Goal: Obtain resource: Obtain resource

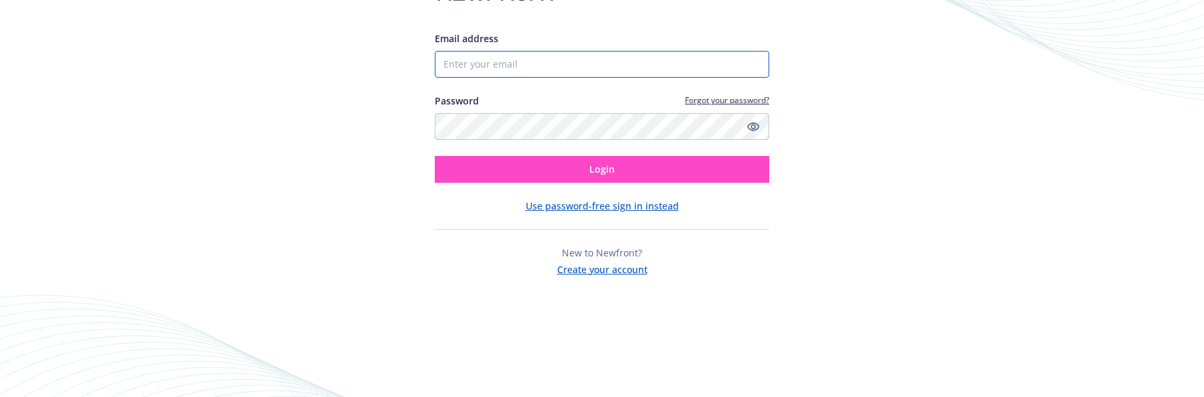
type input "De La Torre"
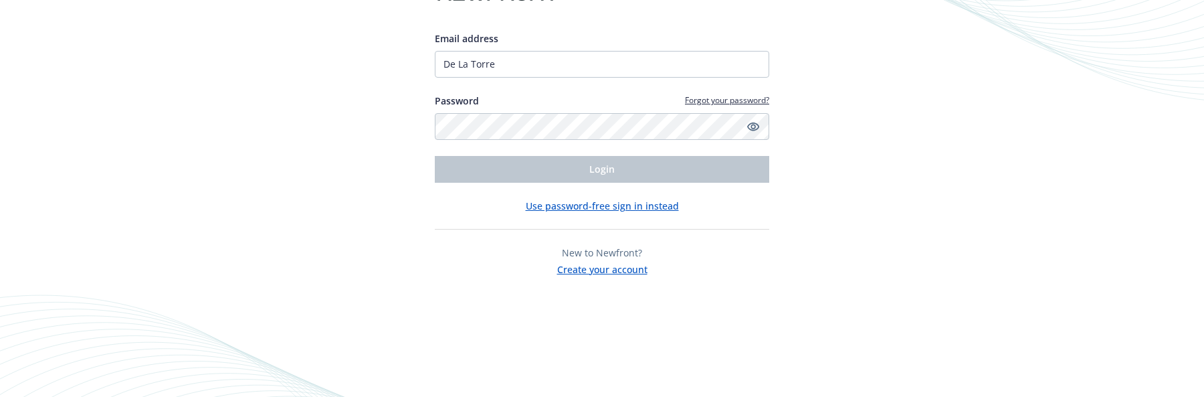
click at [1016, 68] on div "Email address De La Torre Password Forgot your password? Login Use password-fre…" at bounding box center [602, 198] width 1204 height 397
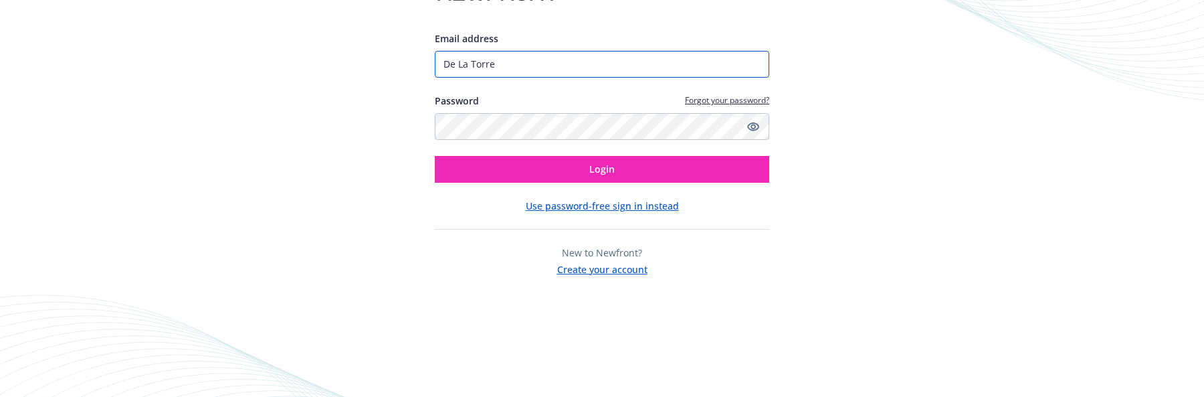
click at [504, 62] on input "De La Torre" at bounding box center [602, 64] width 335 height 27
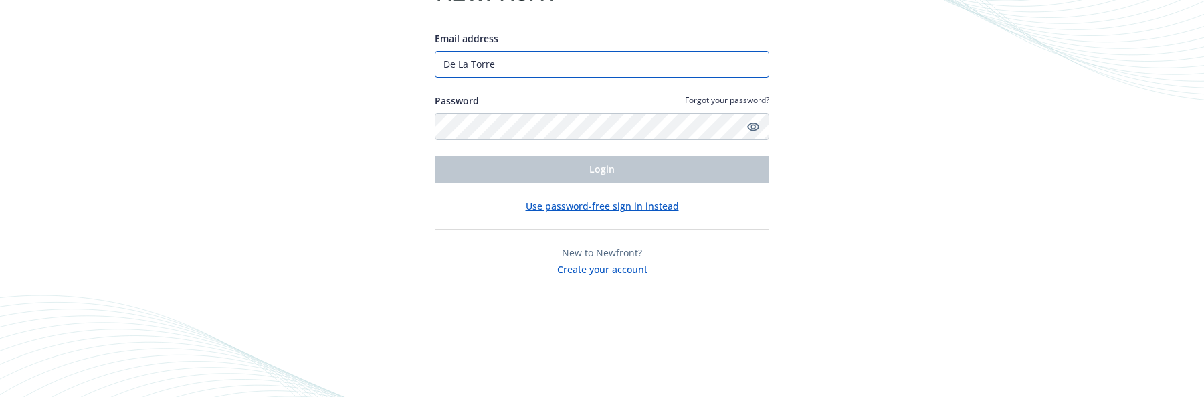
type input "becky.delatorre@cottonwoodk12.org"
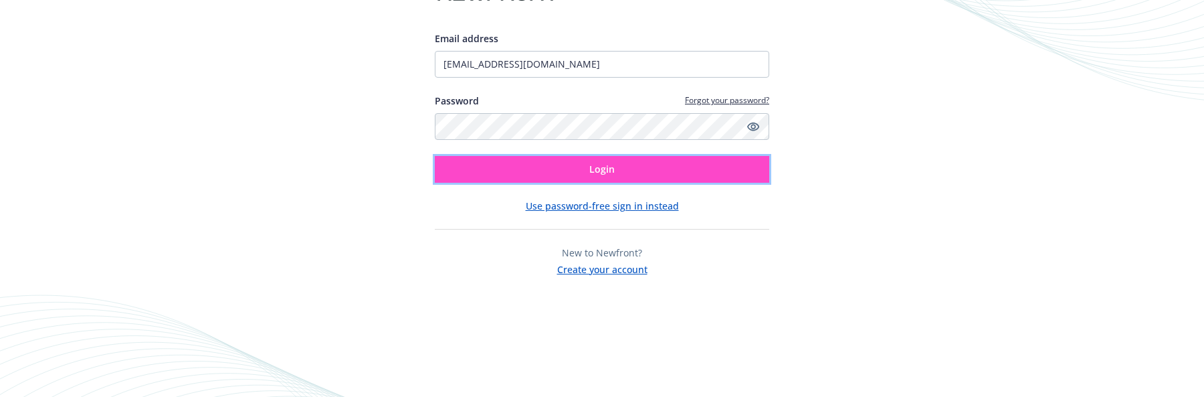
click at [536, 165] on button "Login" at bounding box center [602, 169] width 335 height 27
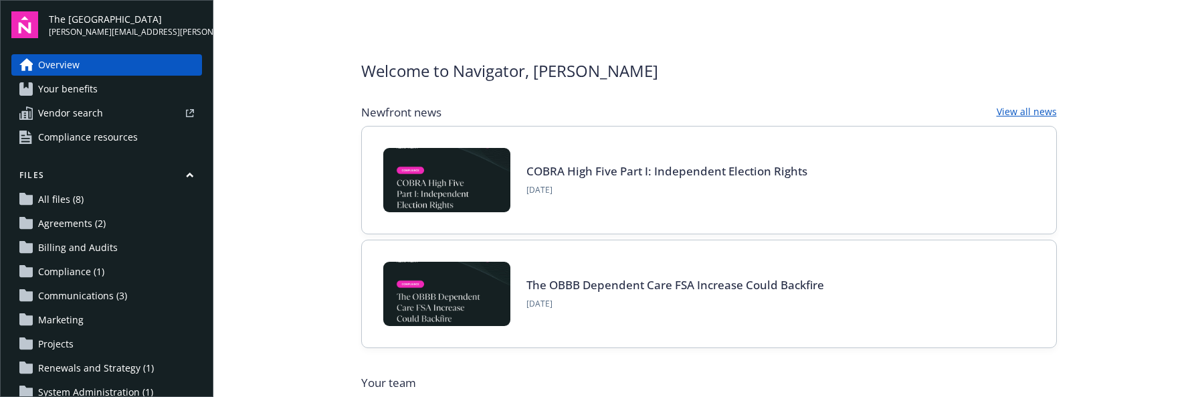
click at [69, 90] on span "Your benefits" at bounding box center [68, 88] width 60 height 21
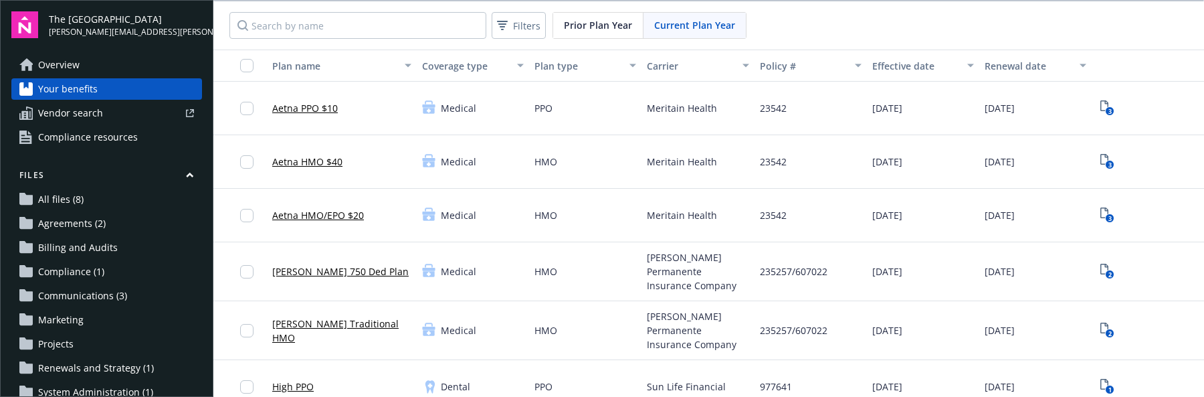
click at [305, 106] on link "Aetna PPO $10" at bounding box center [305, 108] width 66 height 14
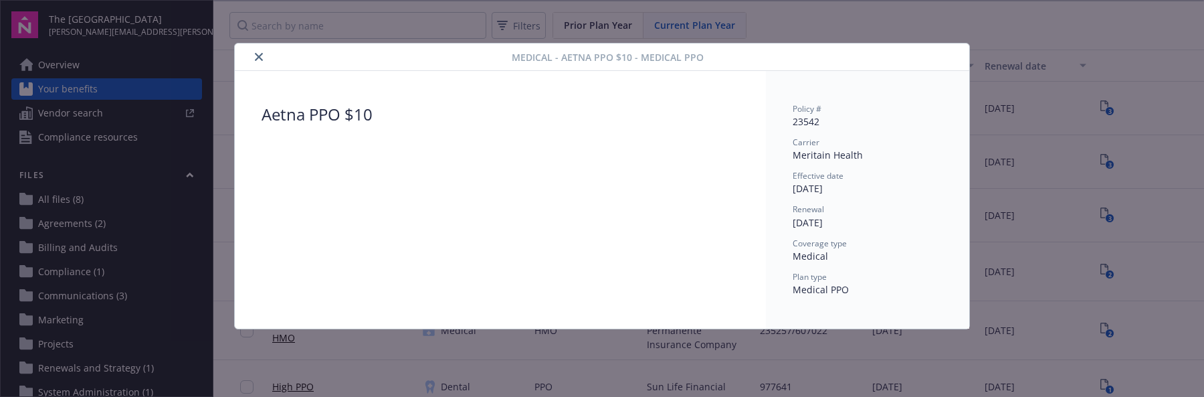
click at [257, 59] on icon "close" at bounding box center [259, 57] width 8 height 8
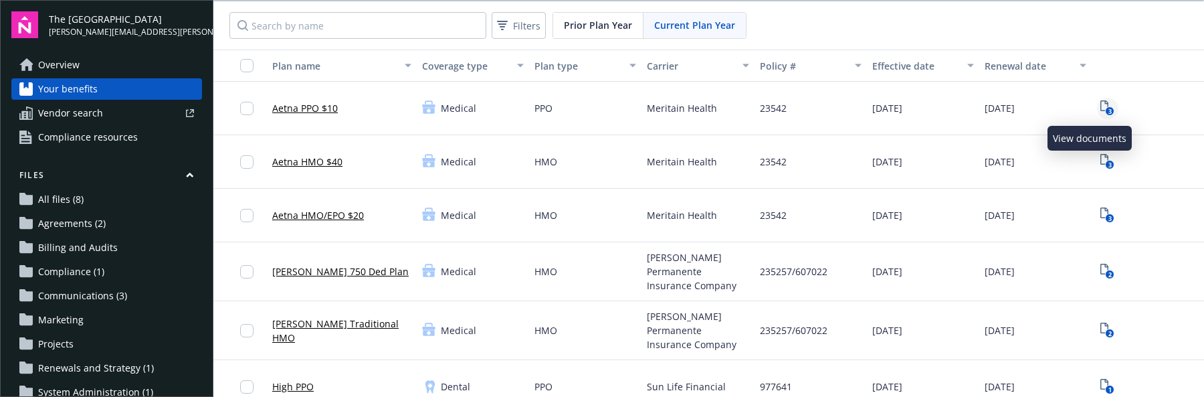
click at [1101, 104] on icon "3" at bounding box center [1108, 107] width 14 height 15
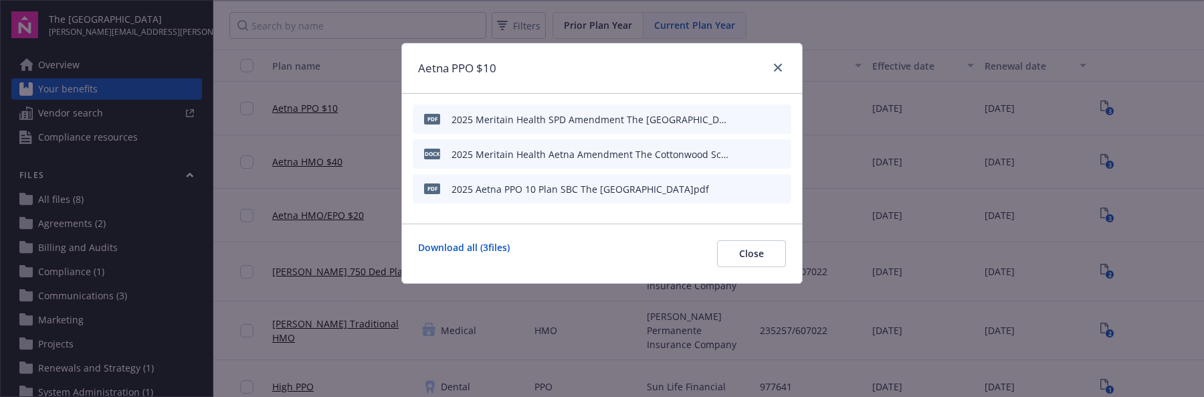
click at [559, 187] on div "2025 Aetna PPO 10 Plan SBC The Cottonwood School.pdf" at bounding box center [581, 189] width 258 height 14
click at [761, 188] on icon "download file" at bounding box center [756, 188] width 11 height 11
click at [776, 66] on icon "close" at bounding box center [778, 68] width 8 height 8
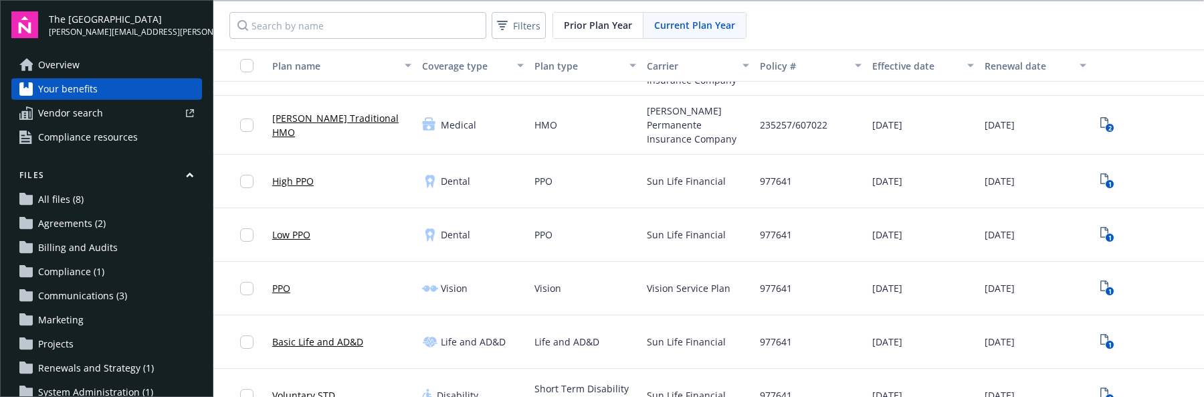
scroll to position [228, 0]
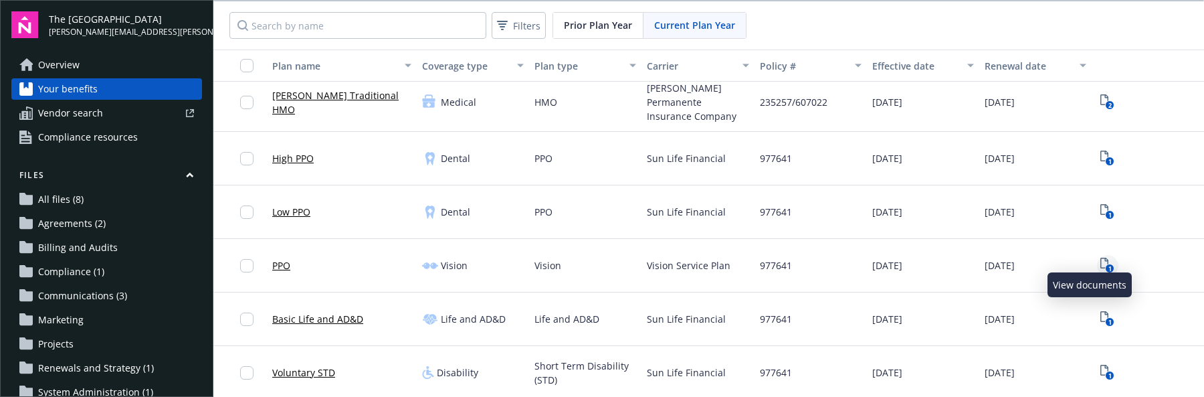
click at [1101, 258] on icon "1" at bounding box center [1108, 265] width 14 height 15
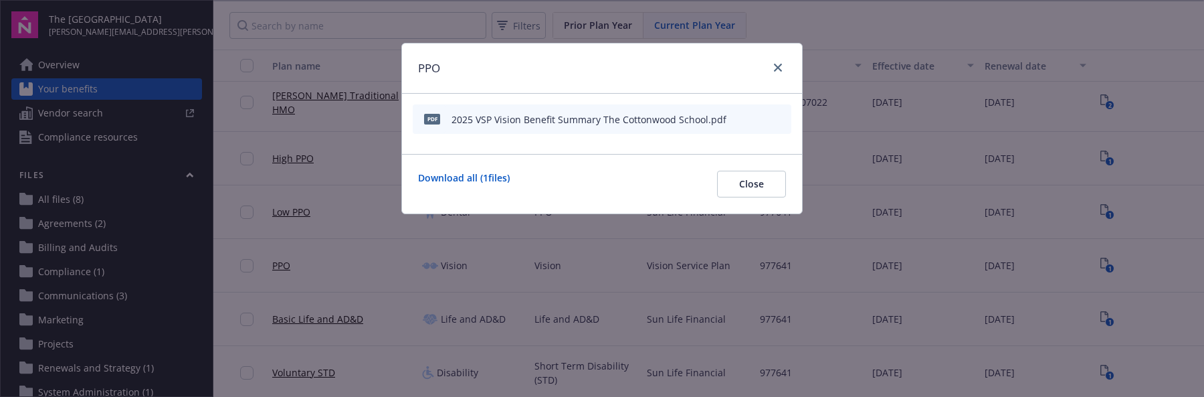
click at [614, 122] on div "2025 VSP Vision Benefit Summary The Cottonwood School.pdf" at bounding box center [589, 119] width 275 height 14
click at [758, 122] on icon "download file" at bounding box center [756, 121] width 11 height 3
click at [780, 66] on icon "close" at bounding box center [778, 68] width 8 height 8
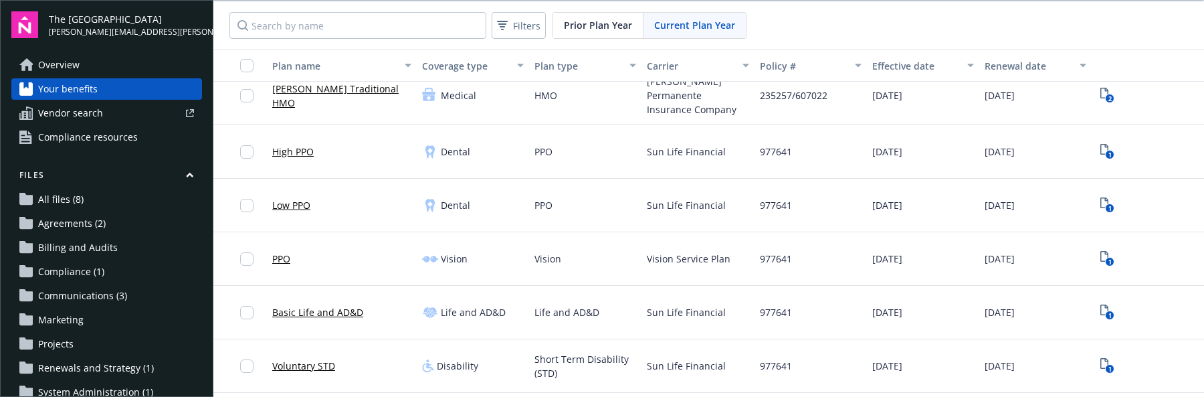
scroll to position [237, 0]
click at [1101, 302] on icon "View Plan Documents" at bounding box center [1105, 307] width 8 height 11
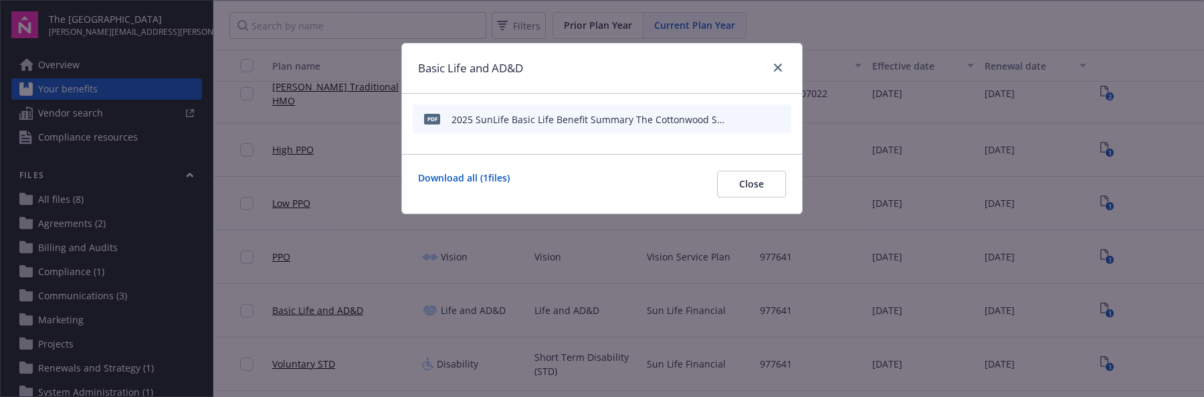
click at [612, 117] on div "2025 SunLife Basic Life Benefit Summary The Cottonwood School.pdf" at bounding box center [590, 119] width 277 height 14
click at [781, 114] on icon "preview file" at bounding box center [779, 118] width 12 height 9
click at [775, 65] on icon "close" at bounding box center [778, 68] width 8 height 8
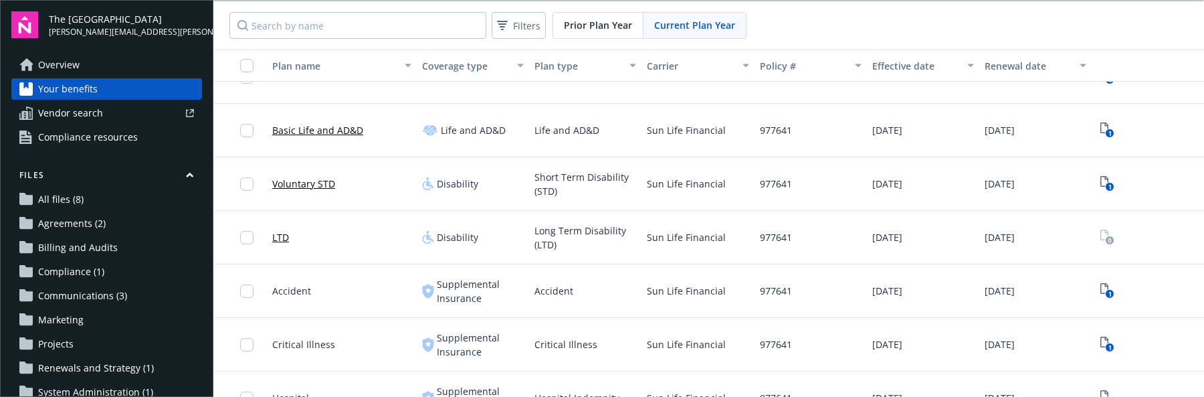
scroll to position [407, 0]
click at [1106, 188] on rect "View Plan Documents" at bounding box center [1110, 186] width 9 height 9
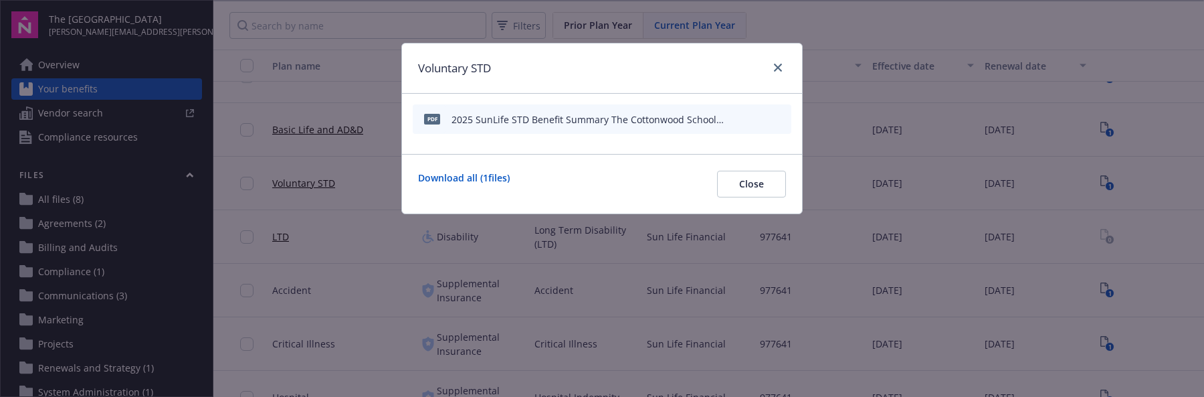
click at [784, 118] on icon "preview file" at bounding box center [779, 118] width 12 height 9
click at [777, 68] on icon "close" at bounding box center [778, 68] width 8 height 8
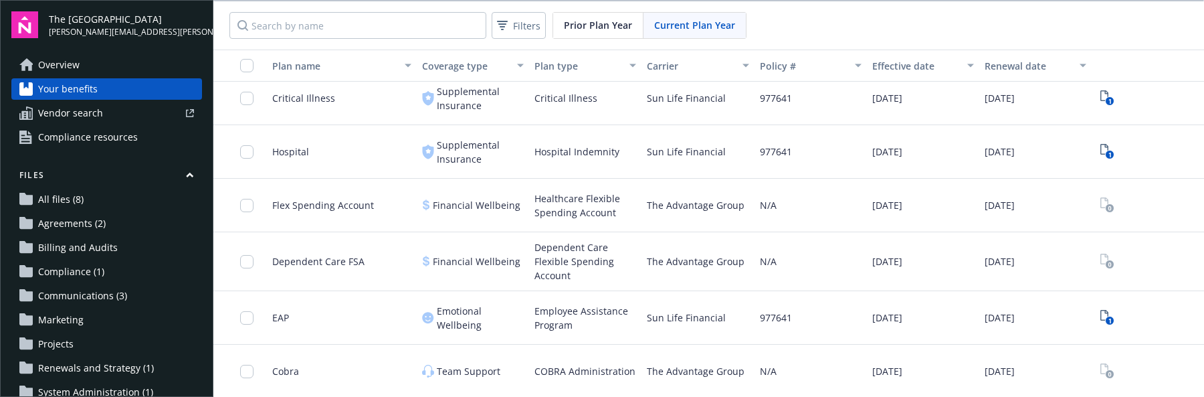
scroll to position [1, 0]
click at [1106, 315] on rect "View Plan Documents" at bounding box center [1110, 319] width 9 height 9
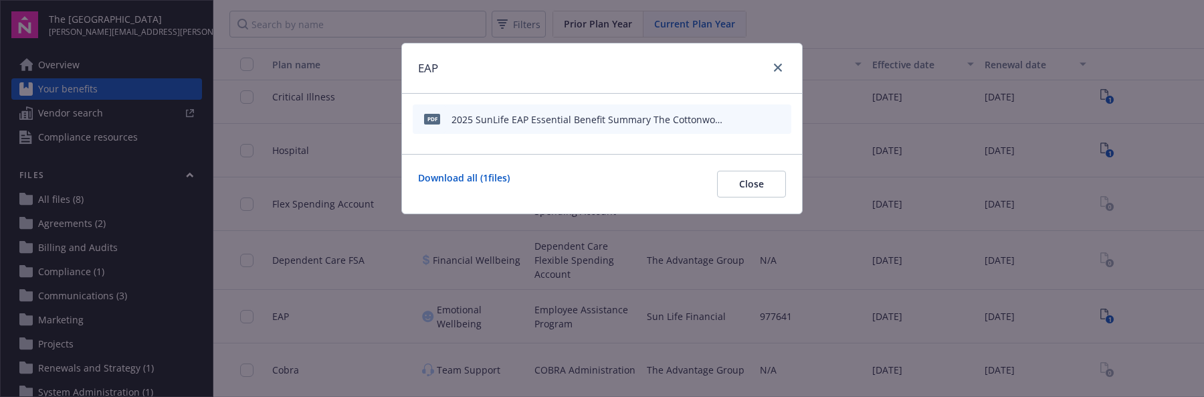
click at [775, 117] on icon "preview file" at bounding box center [779, 118] width 12 height 9
click at [774, 69] on icon "close" at bounding box center [778, 68] width 8 height 8
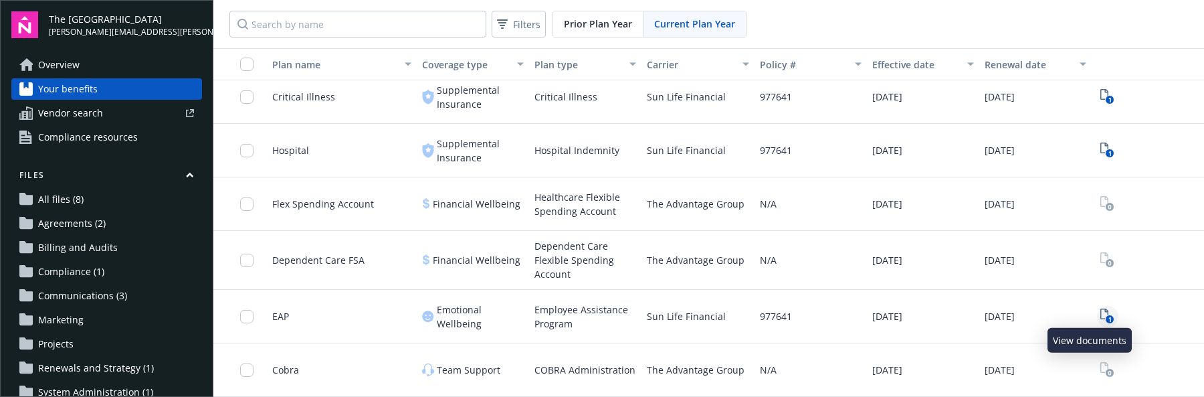
click at [1099, 320] on link "1" at bounding box center [1107, 316] width 21 height 21
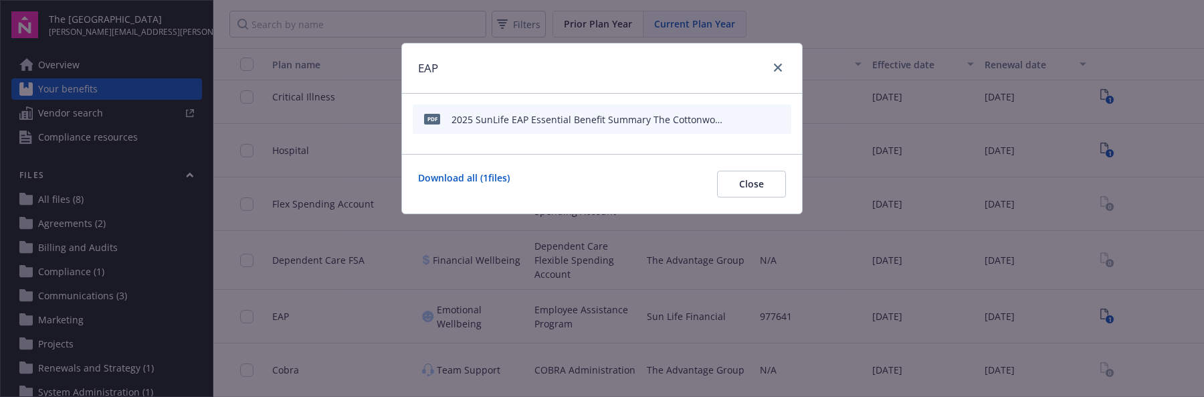
click at [778, 117] on icon "preview file" at bounding box center [779, 118] width 12 height 9
click at [774, 68] on icon "close" at bounding box center [778, 68] width 8 height 8
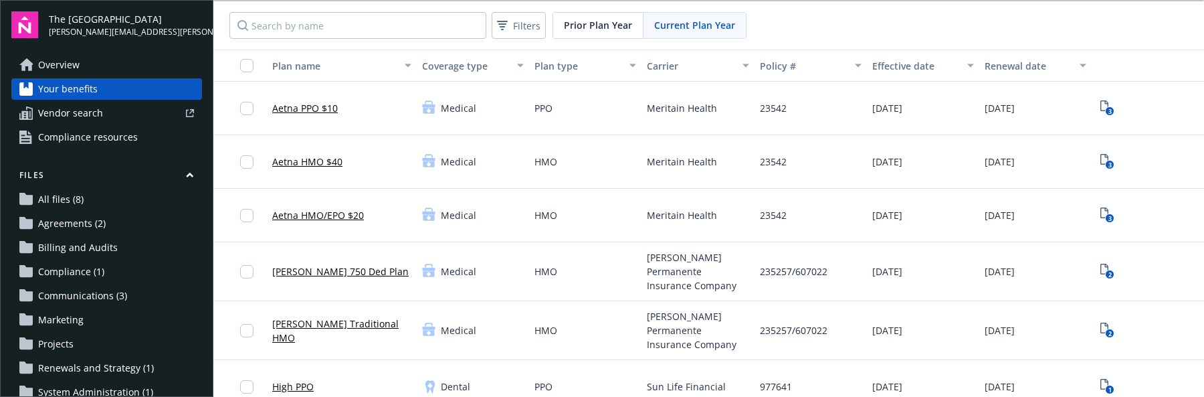
click at [58, 67] on span "Overview" at bounding box center [58, 64] width 41 height 21
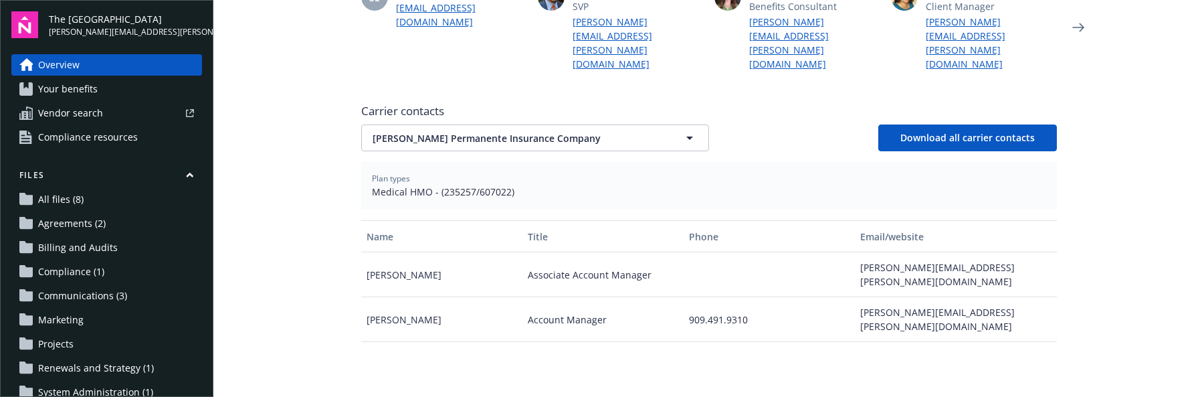
scroll to position [401, 0]
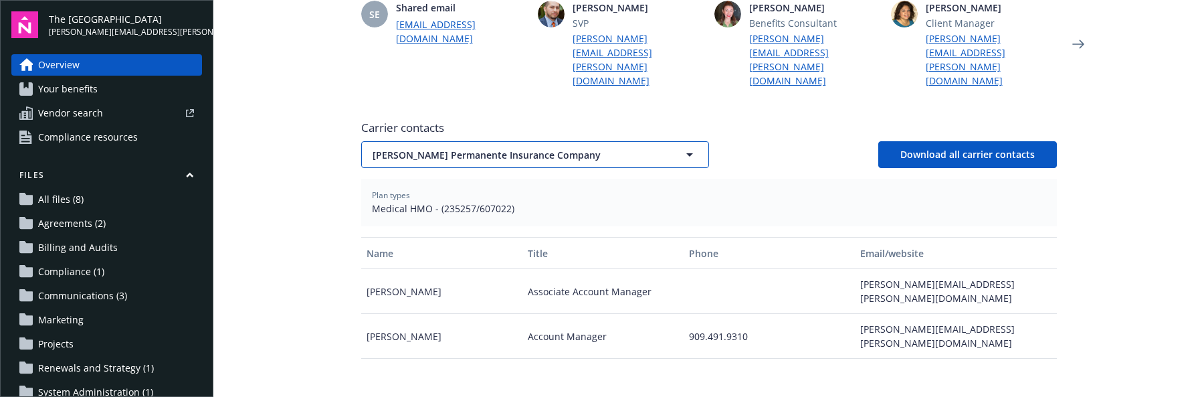
click at [574, 148] on span "Kaiser Permanente Insurance Company" at bounding box center [512, 155] width 278 height 14
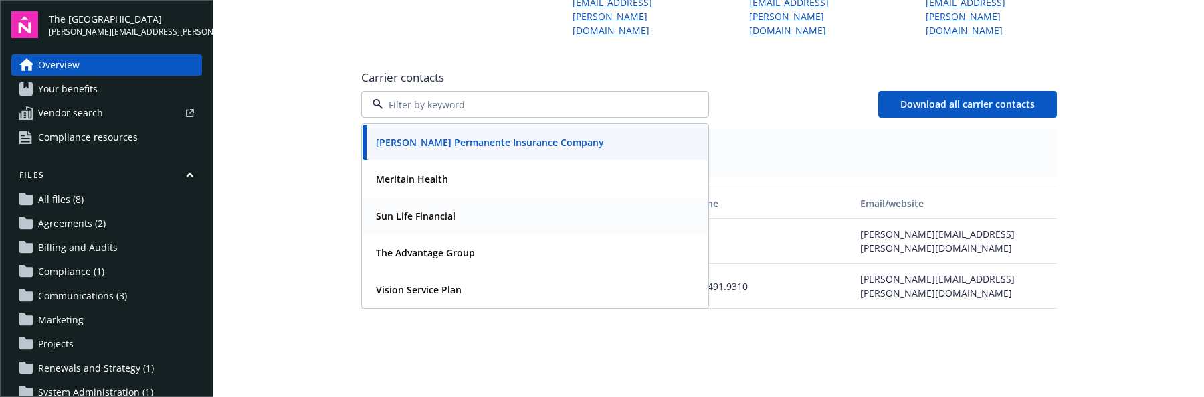
scroll to position [566, 0]
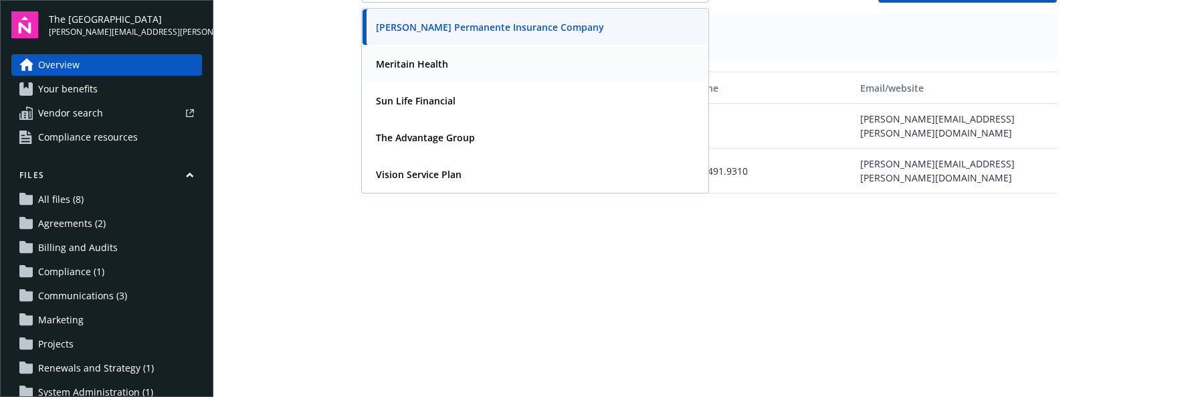
click at [426, 54] on div "Meritain Health" at bounding box center [411, 63] width 80 height 19
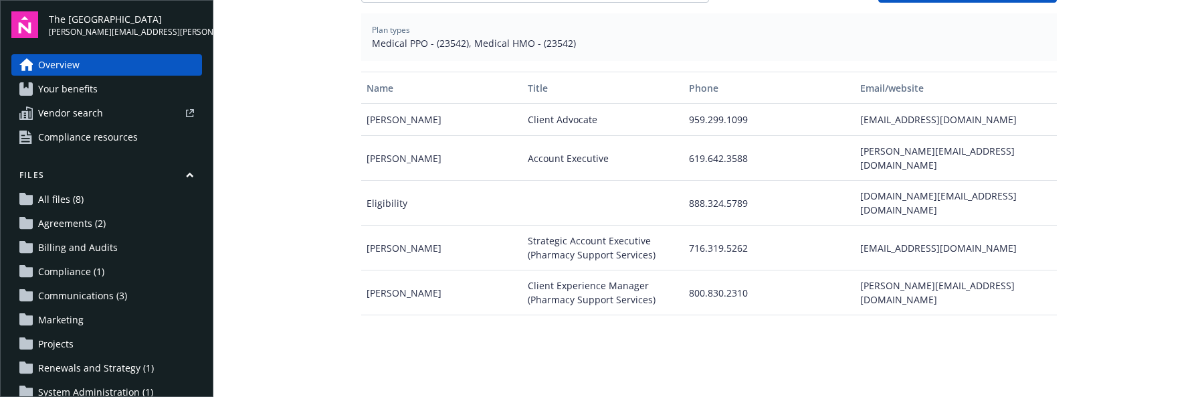
click at [84, 111] on span "Vendor search" at bounding box center [70, 112] width 65 height 21
click at [52, 197] on span "All files (8)" at bounding box center [61, 199] width 46 height 21
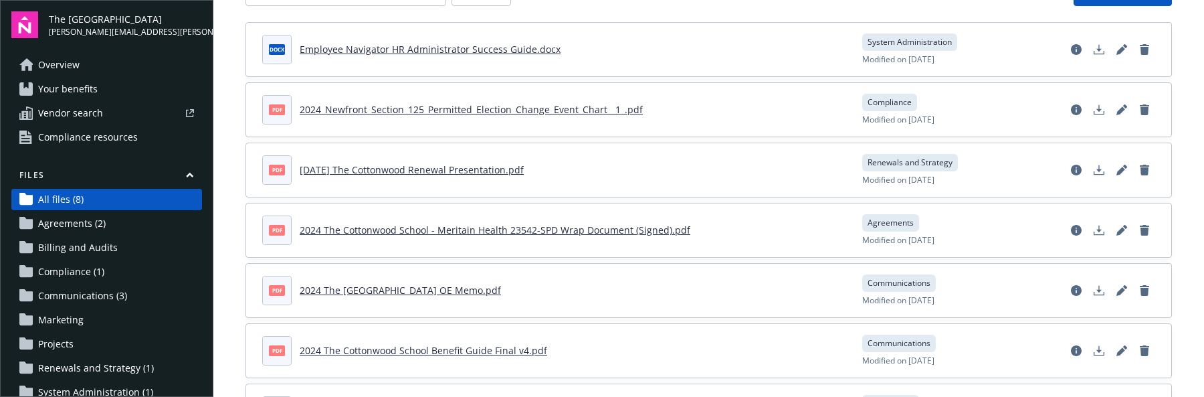
scroll to position [92, 0]
click at [480, 169] on link "2024.4.2 The Cottonwood Renewal Presentation.pdf" at bounding box center [412, 169] width 224 height 13
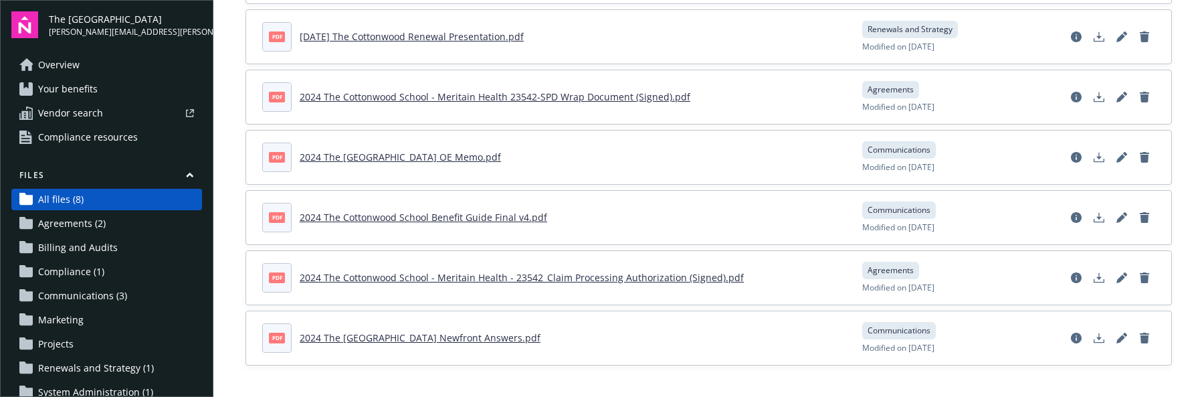
scroll to position [226, 0]
click at [566, 280] on link "2024 The Cottonwood School - Meritain Health - 23542_Claim Processing Authoriza…" at bounding box center [522, 276] width 444 height 13
click at [493, 339] on link "2024 The Cottonwood School Newfront Answers.pdf" at bounding box center [420, 337] width 241 height 13
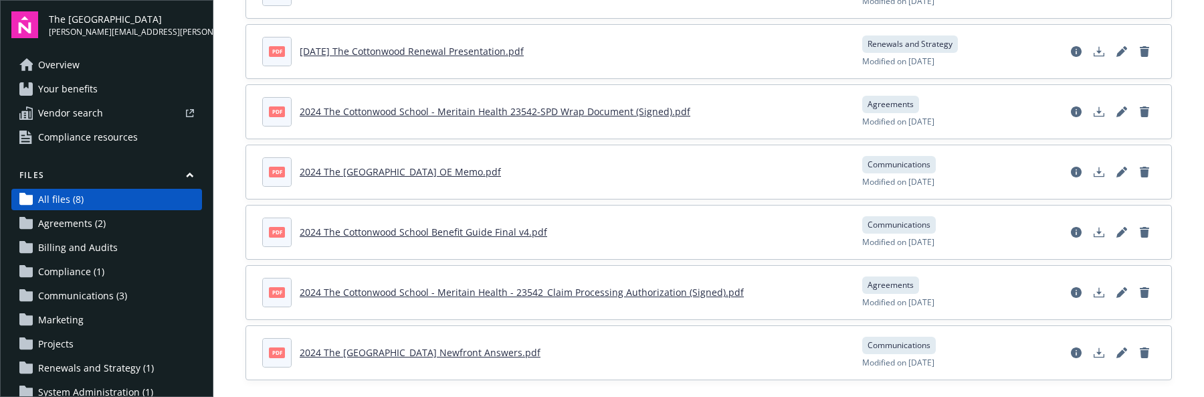
scroll to position [209, 0]
click at [442, 232] on link "2024 The Cottonwood School Benefit Guide Final v4.pdf" at bounding box center [424, 232] width 248 height 13
click at [1094, 230] on icon "Download document" at bounding box center [1099, 233] width 11 height 11
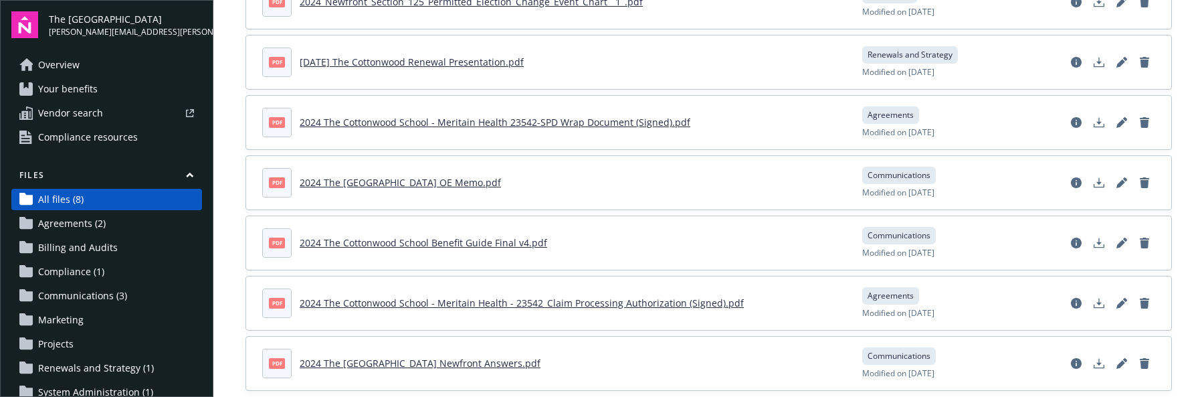
scroll to position [199, 0]
click at [454, 194] on header "pdf 2024 The Cottonwood School OE Memo.pdf" at bounding box center [554, 183] width 584 height 29
click at [455, 181] on link "2024 The Cottonwood School OE Memo.pdf" at bounding box center [400, 183] width 201 height 13
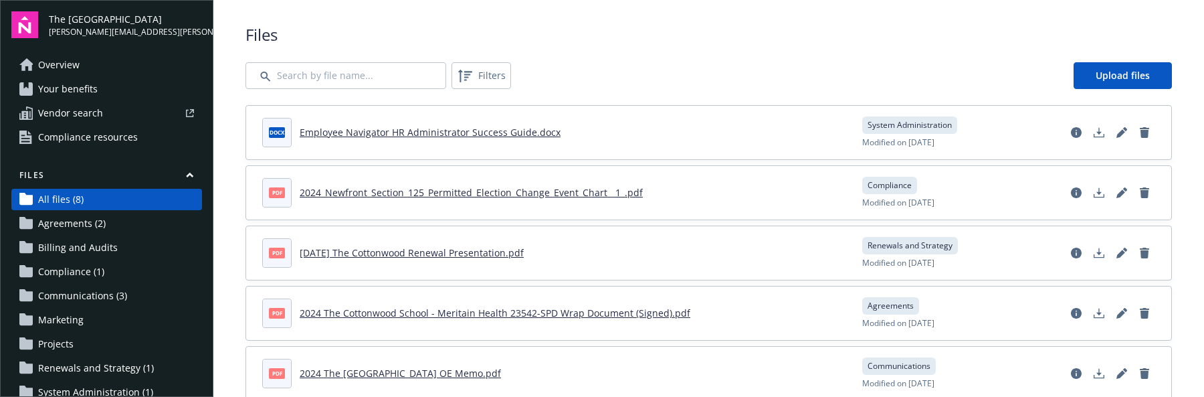
scroll to position [7, 0]
click at [521, 196] on link "2024_Newfront_Section_125_Permitted_Election_Change_Event_Chart__1_.pdf" at bounding box center [471, 193] width 343 height 13
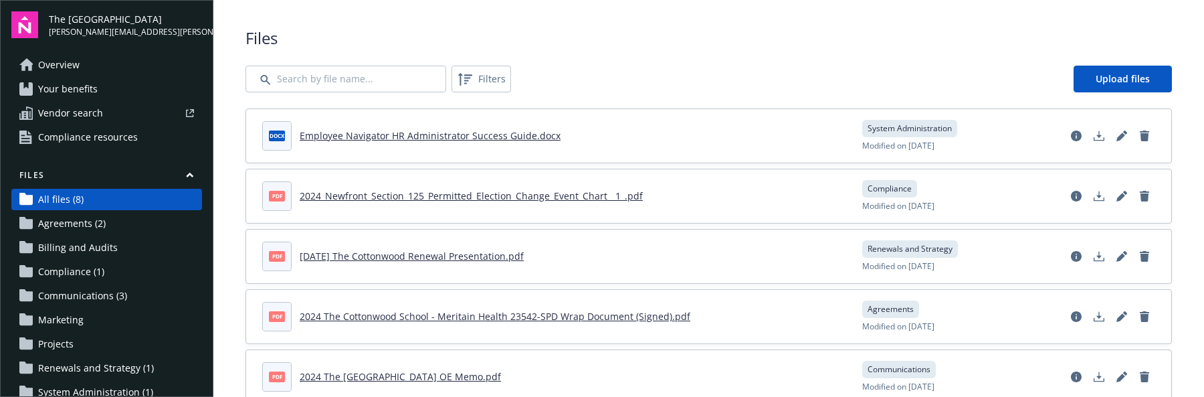
scroll to position [0, 0]
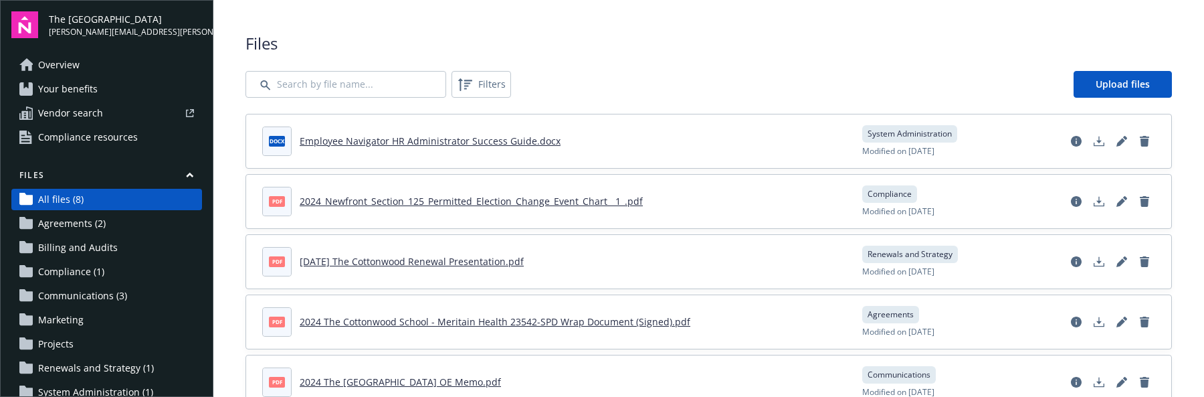
click at [52, 221] on span "Agreements (2)" at bounding box center [72, 223] width 68 height 21
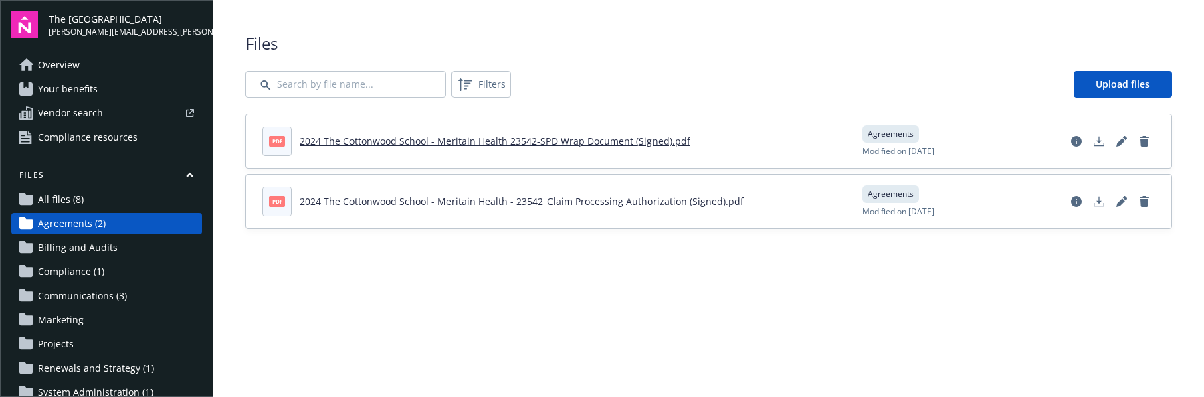
click at [58, 248] on span "Billing and Audits" at bounding box center [78, 247] width 80 height 21
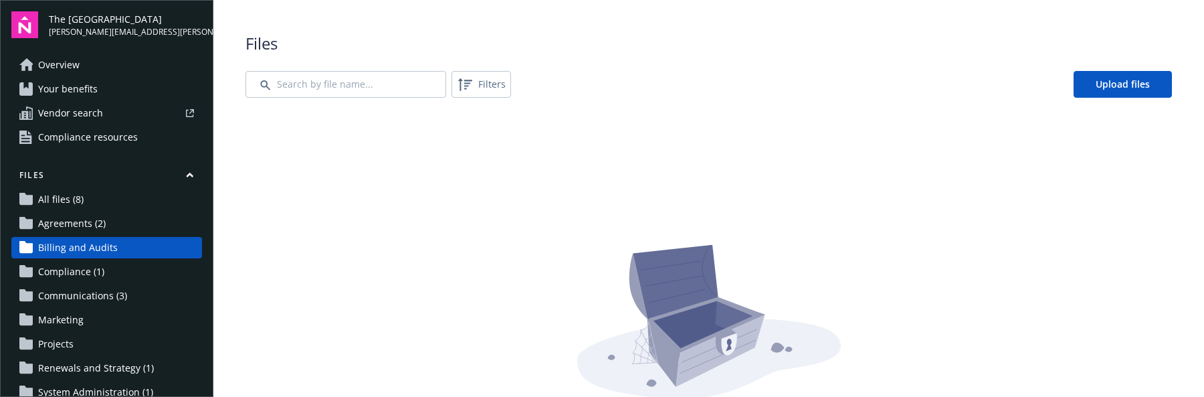
click at [52, 272] on span "Compliance (1)" at bounding box center [71, 271] width 66 height 21
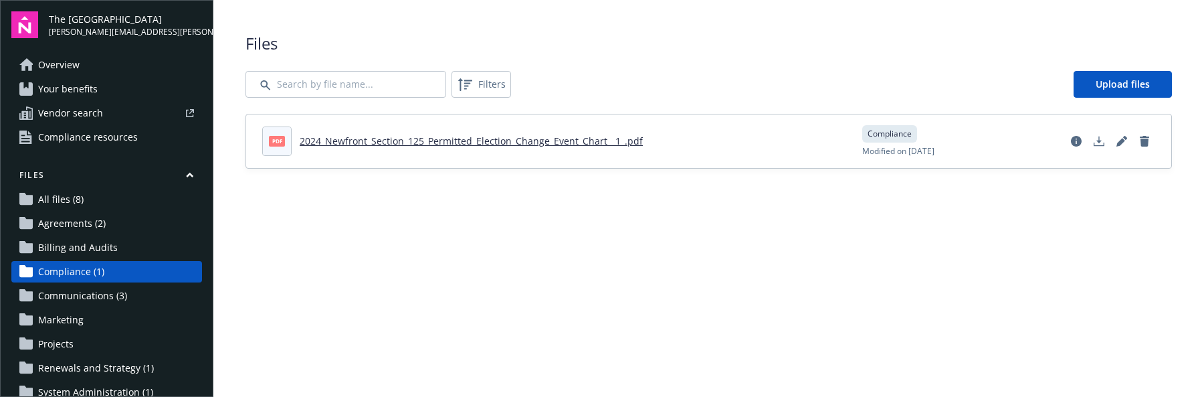
click at [52, 295] on span "Communications (3)" at bounding box center [82, 295] width 89 height 21
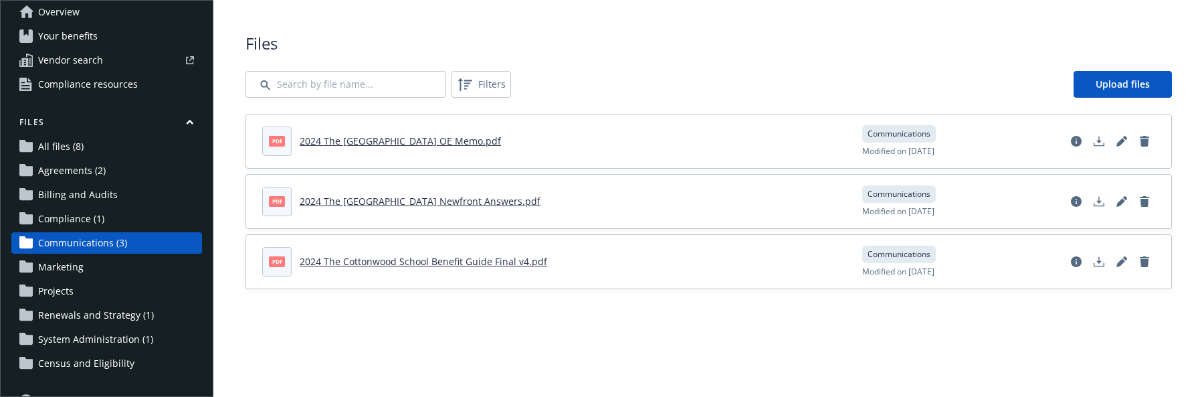
scroll to position [56, 0]
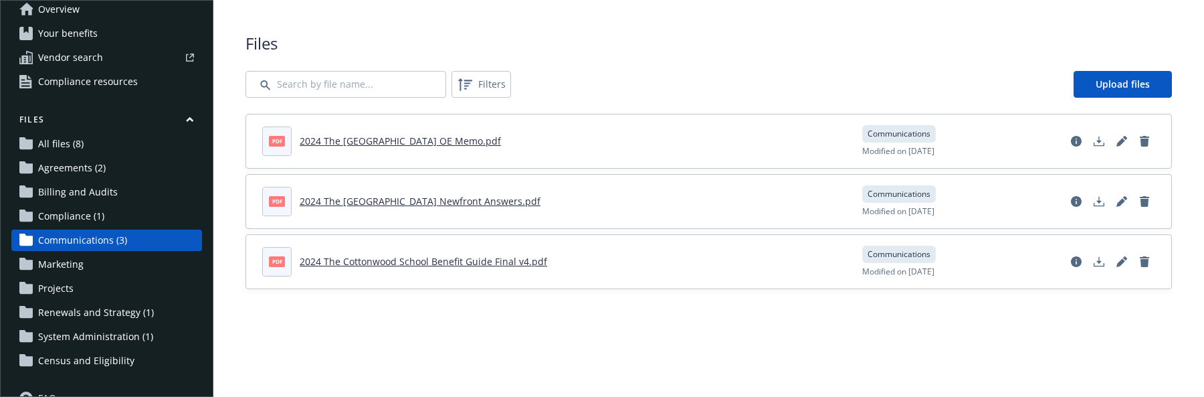
click at [52, 315] on span "Renewals and Strategy (1)" at bounding box center [96, 312] width 116 height 21
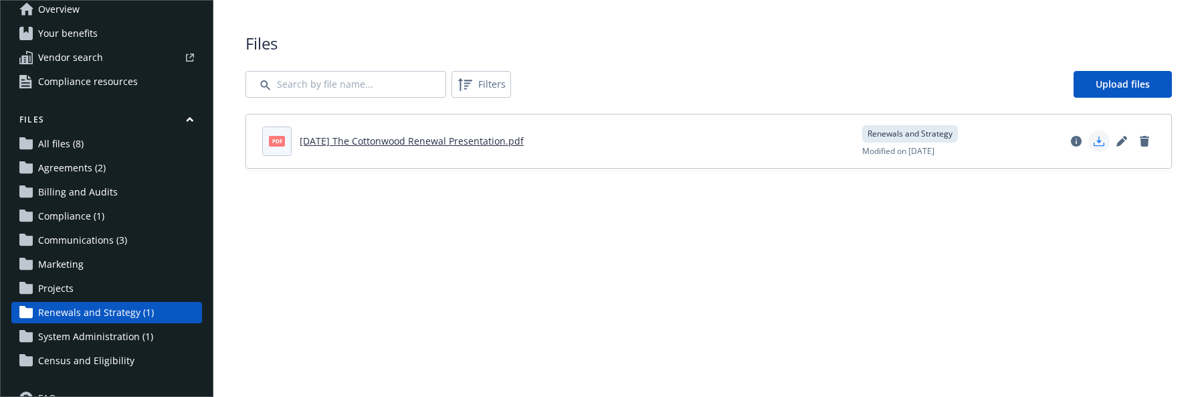
click at [1099, 140] on polygon "Download document" at bounding box center [1099, 139] width 5 height 7
click at [66, 340] on span "System Administration (1)" at bounding box center [95, 336] width 115 height 21
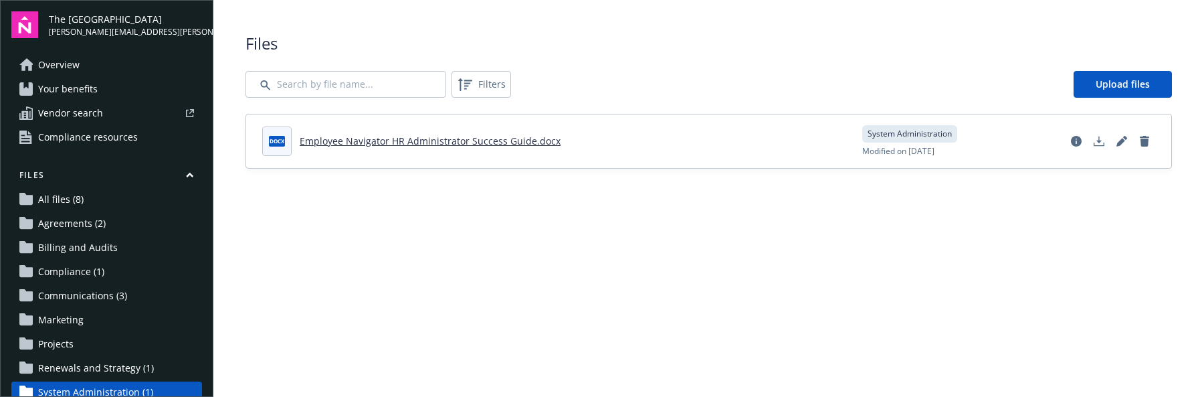
click at [44, 70] on span "Overview" at bounding box center [58, 64] width 41 height 21
